Goal: Navigation & Orientation: Find specific page/section

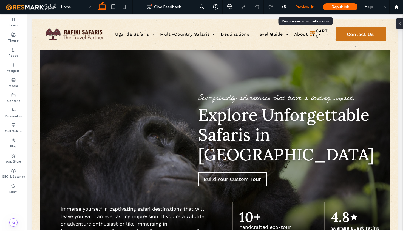
click at [309, 7] on div "Preview" at bounding box center [305, 7] width 28 height 5
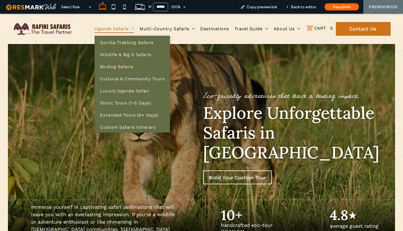
click at [116, 29] on span "Uganda Safaris" at bounding box center [115, 29] width 40 height 8
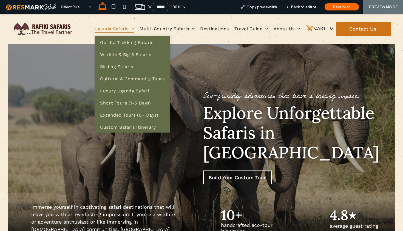
click at [116, 31] on span "Uganda Safaris" at bounding box center [115, 29] width 40 height 8
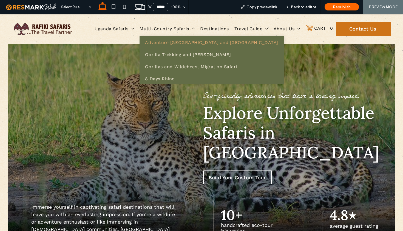
click at [160, 37] on link "Adventure [GEOGRAPHIC_DATA] and [GEOGRAPHIC_DATA]" at bounding box center [212, 42] width 144 height 12
click at [173, 29] on span "Multi-Country Safaris" at bounding box center [167, 29] width 55 height 8
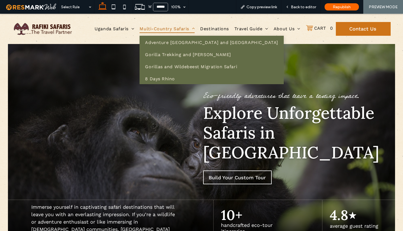
click at [161, 27] on span "Multi-Country Safaris" at bounding box center [167, 29] width 55 height 8
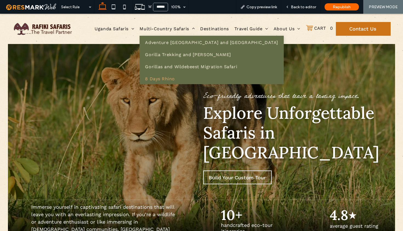
click at [160, 79] on span "8 Days Rhino" at bounding box center [160, 78] width 30 height 5
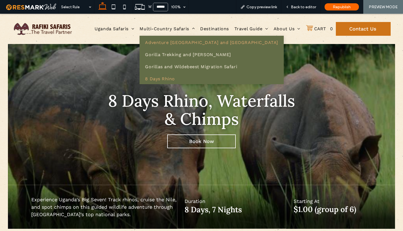
click at [163, 43] on span "Adventure [GEOGRAPHIC_DATA] and [GEOGRAPHIC_DATA]" at bounding box center [211, 42] width 133 height 5
click at [176, 43] on span "Adventure [GEOGRAPHIC_DATA] and [GEOGRAPHIC_DATA]" at bounding box center [211, 42] width 133 height 5
click at [168, 54] on span "Gorilla Trekking and [PERSON_NAME]" at bounding box center [188, 54] width 86 height 5
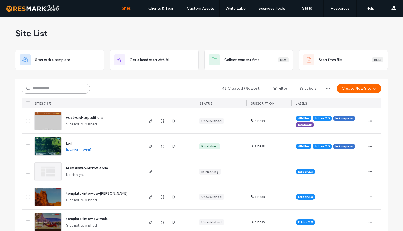
click at [59, 90] on input at bounding box center [56, 88] width 69 height 10
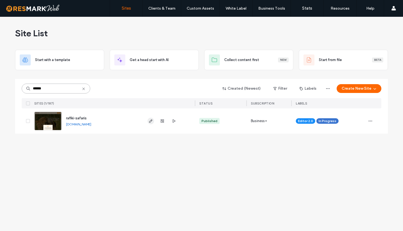
type input "******"
click at [151, 123] on icon "button" at bounding box center [151, 121] width 4 height 4
